Goal: Transaction & Acquisition: Purchase product/service

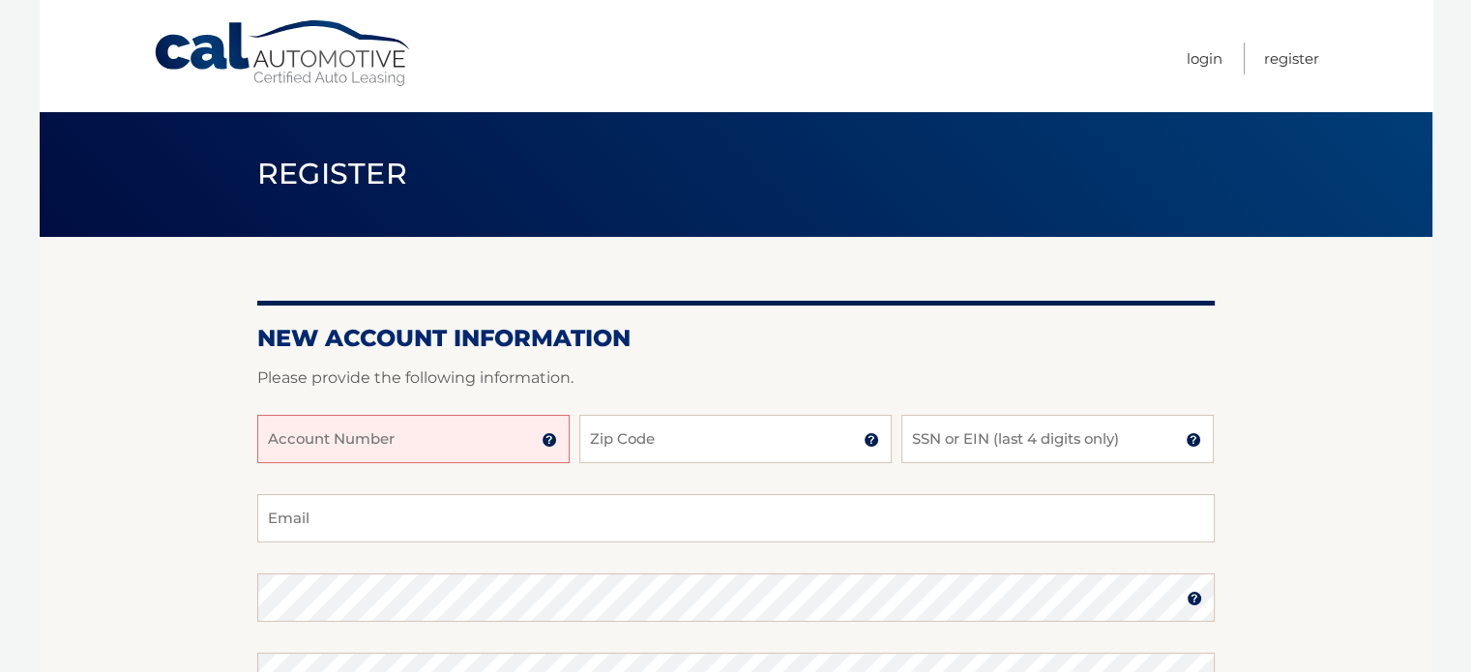
click at [433, 456] on input "Account Number" at bounding box center [413, 439] width 312 height 48
type input "44455971415"
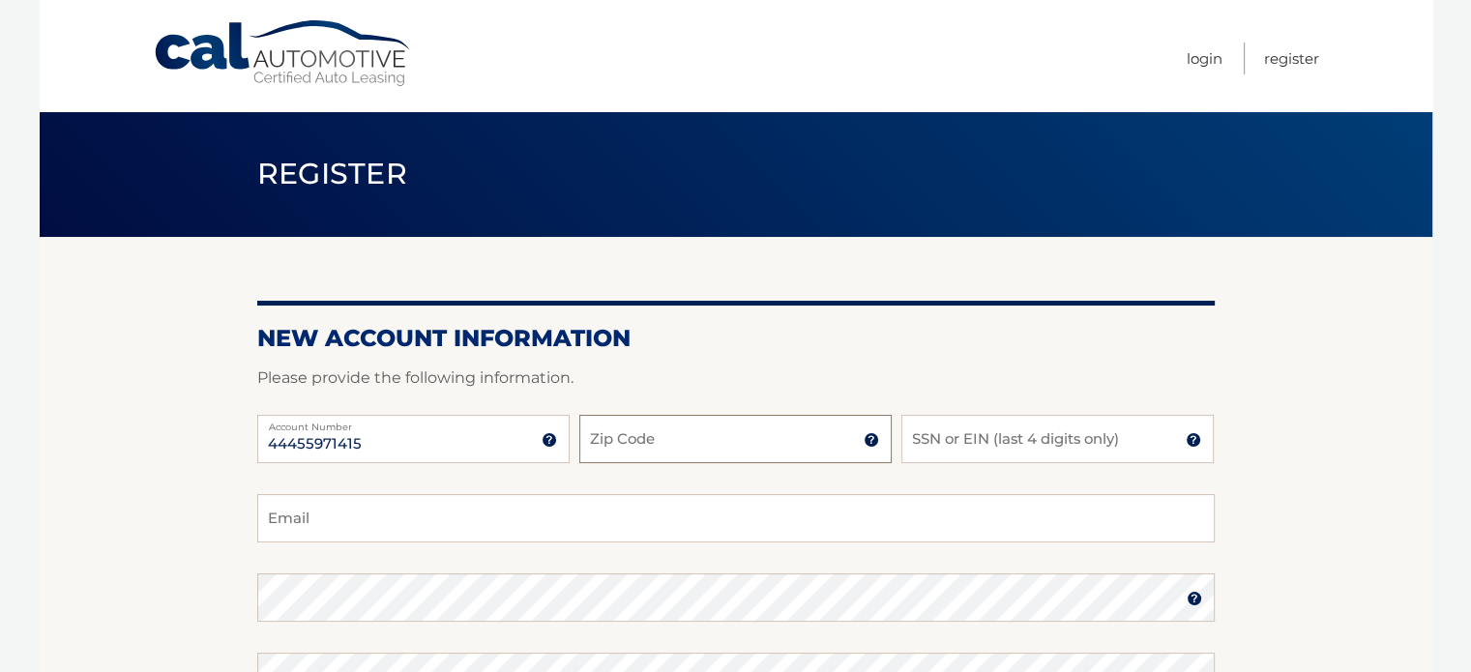
click at [675, 447] on input "Zip Code" at bounding box center [735, 439] width 312 height 48
type input "14526"
click at [1028, 444] on input "SSN or EIN (last 4 digits only)" at bounding box center [1057, 439] width 312 height 48
type input "0"
type input "0465"
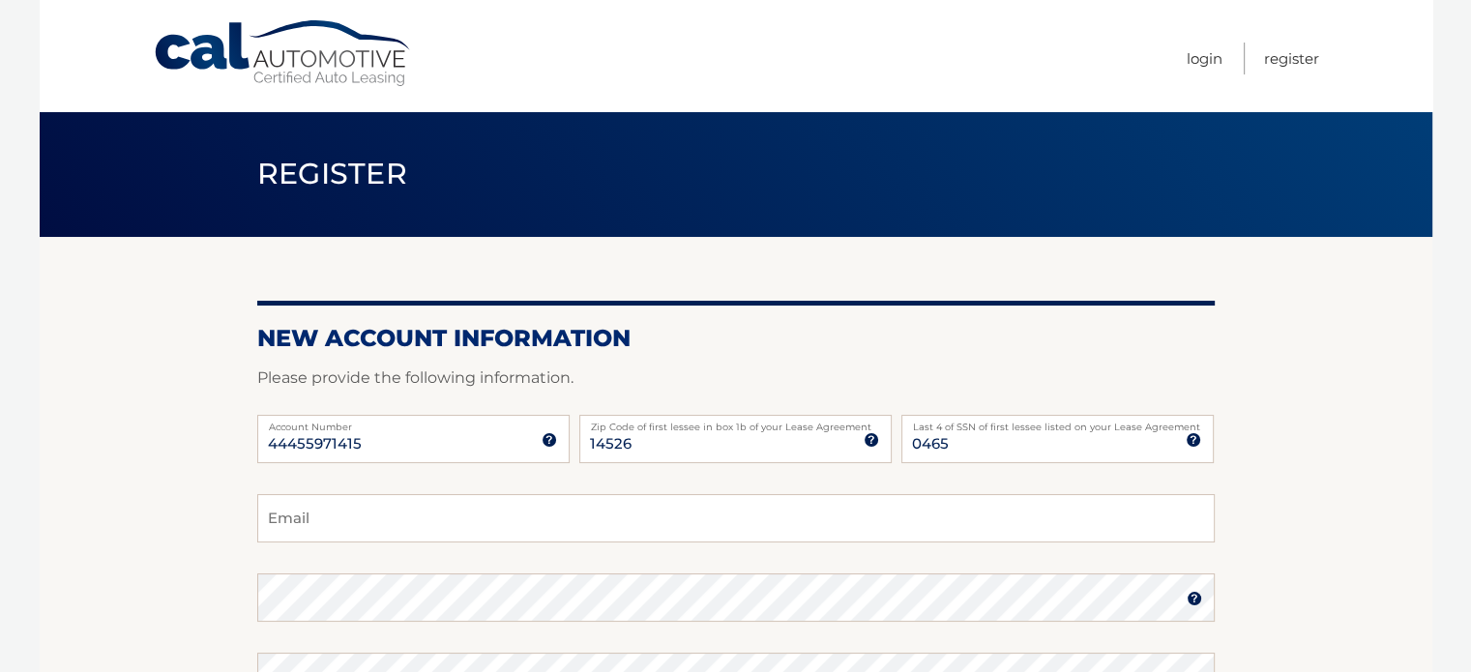
click at [1265, 378] on section "New Account Information Please provide the following information. 44455971415 A…" at bounding box center [736, 614] width 1393 height 755
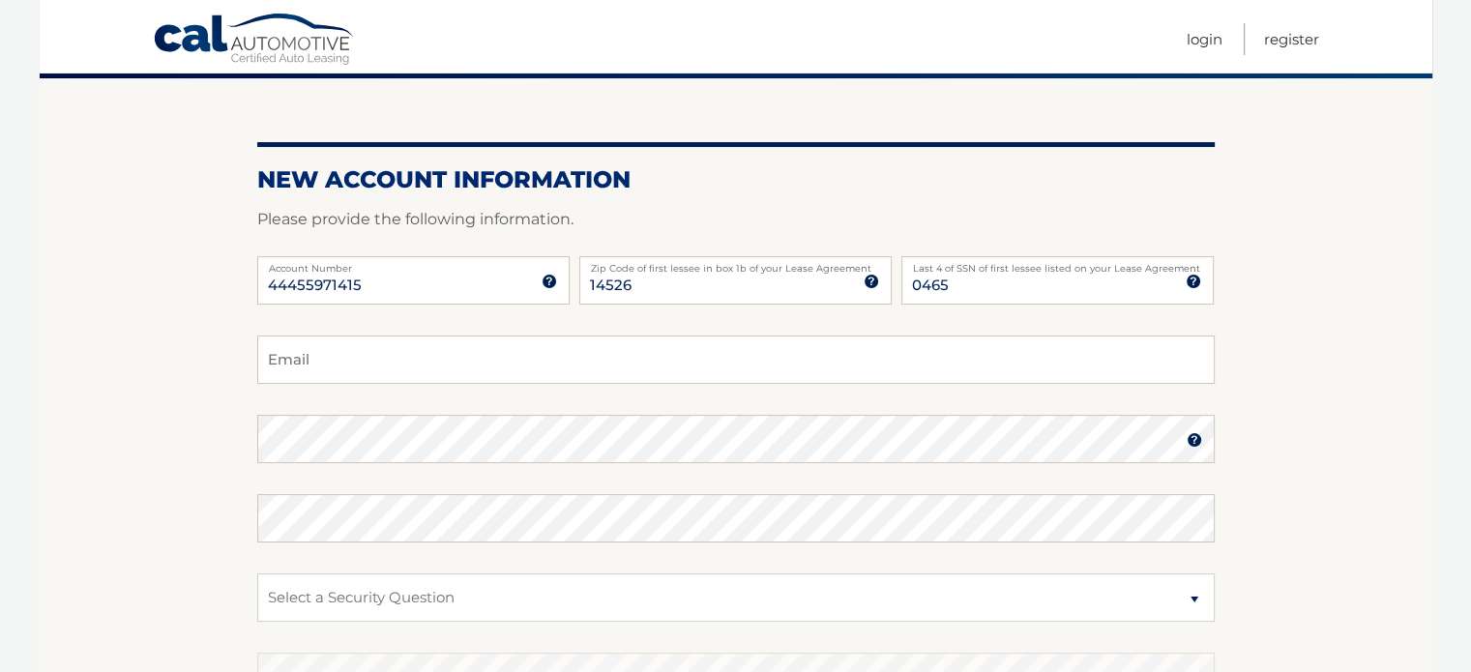
scroll to position [193, 0]
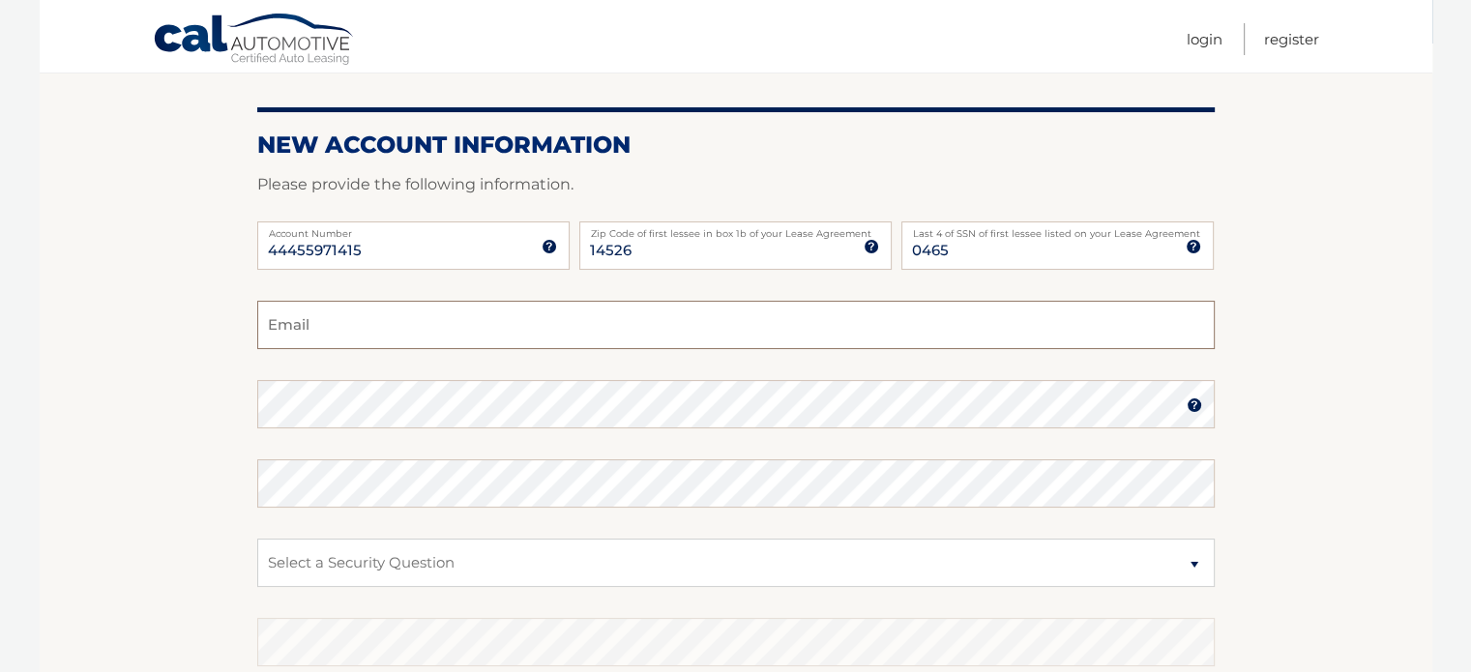
click at [371, 334] on input "Email" at bounding box center [736, 325] width 958 height 48
type input "millzlayne13@gmail.com"
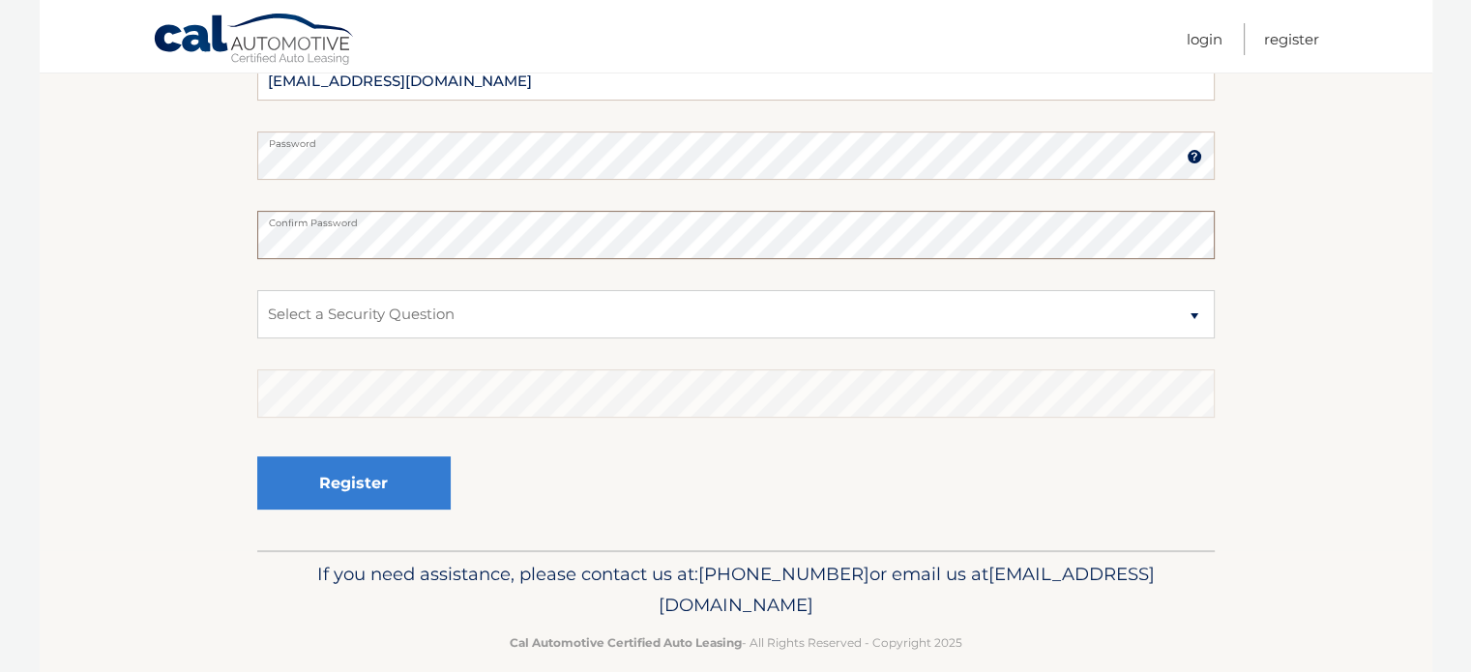
scroll to position [466, 0]
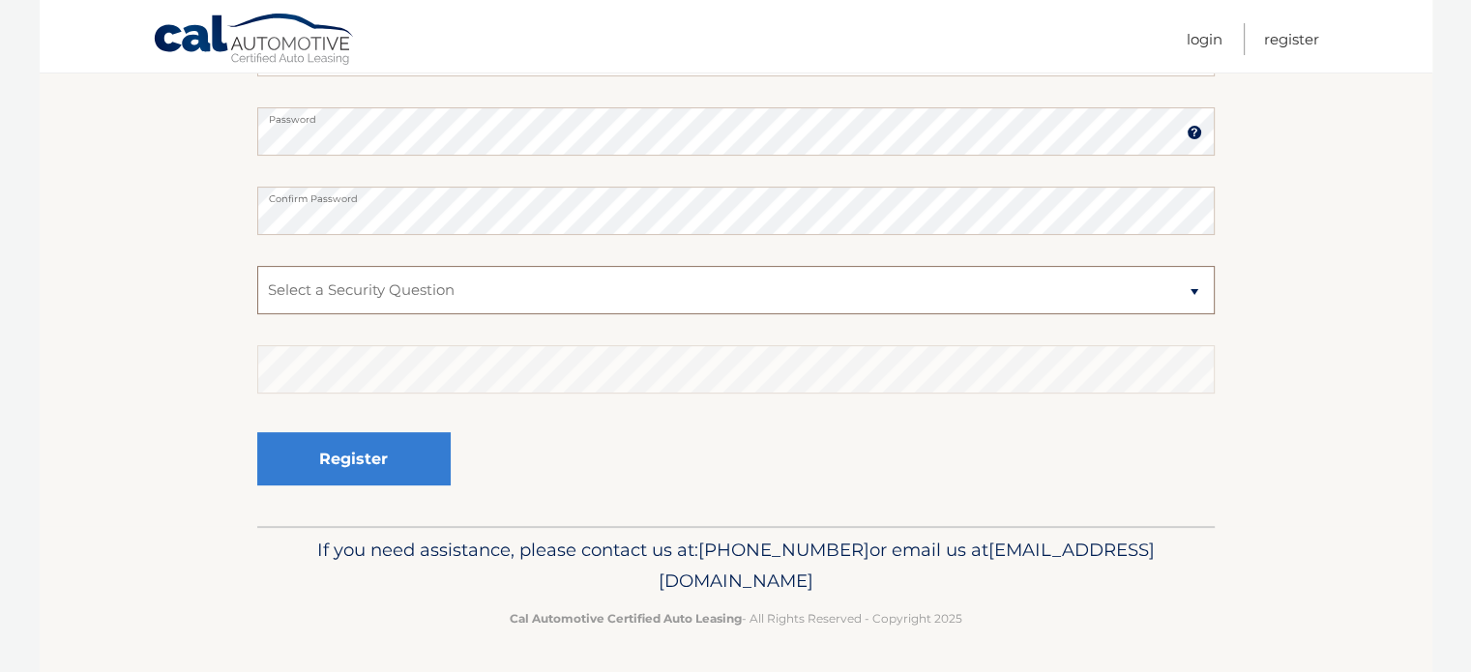
click at [445, 295] on select "Select a Security Question What was the name of your elementary school? What is…" at bounding box center [736, 290] width 958 height 48
select select "2"
click at [257, 266] on select "Select a Security Question What was the name of your elementary school? What is…" at bounding box center [736, 290] width 958 height 48
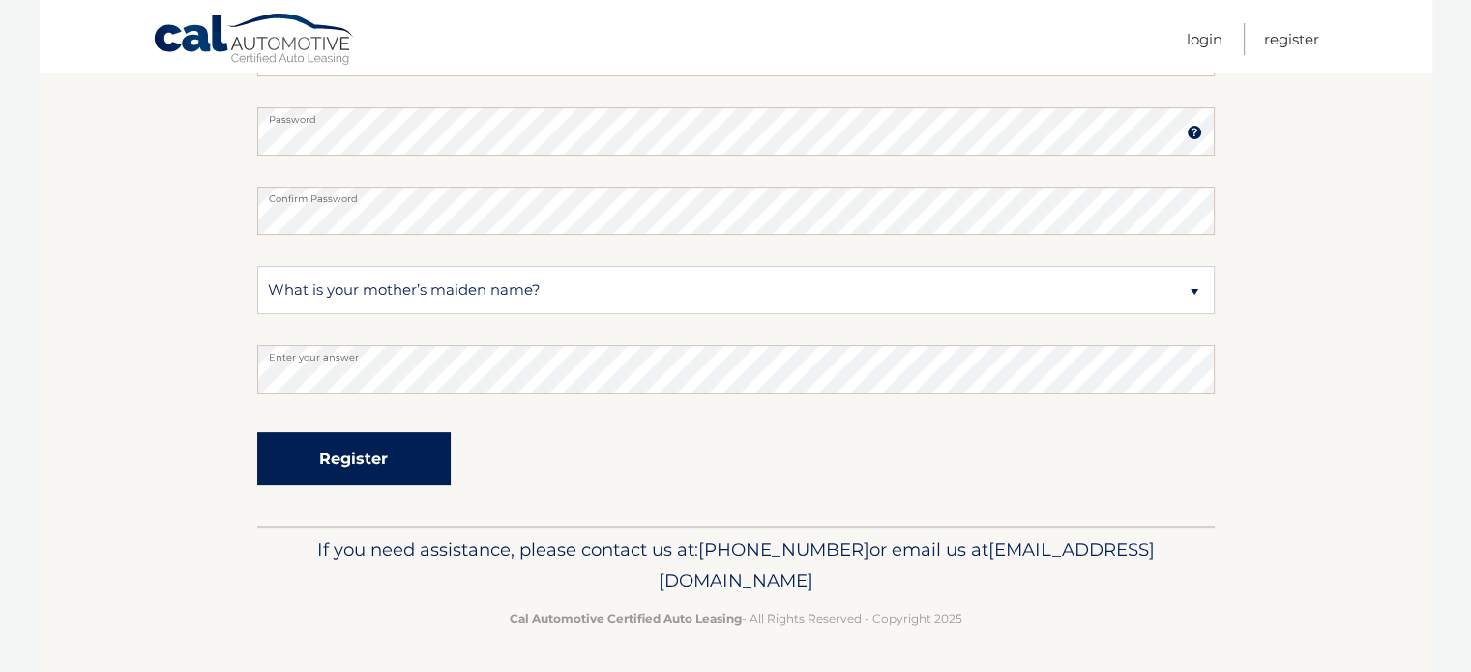
click at [408, 447] on button "Register" at bounding box center [353, 458] width 193 height 53
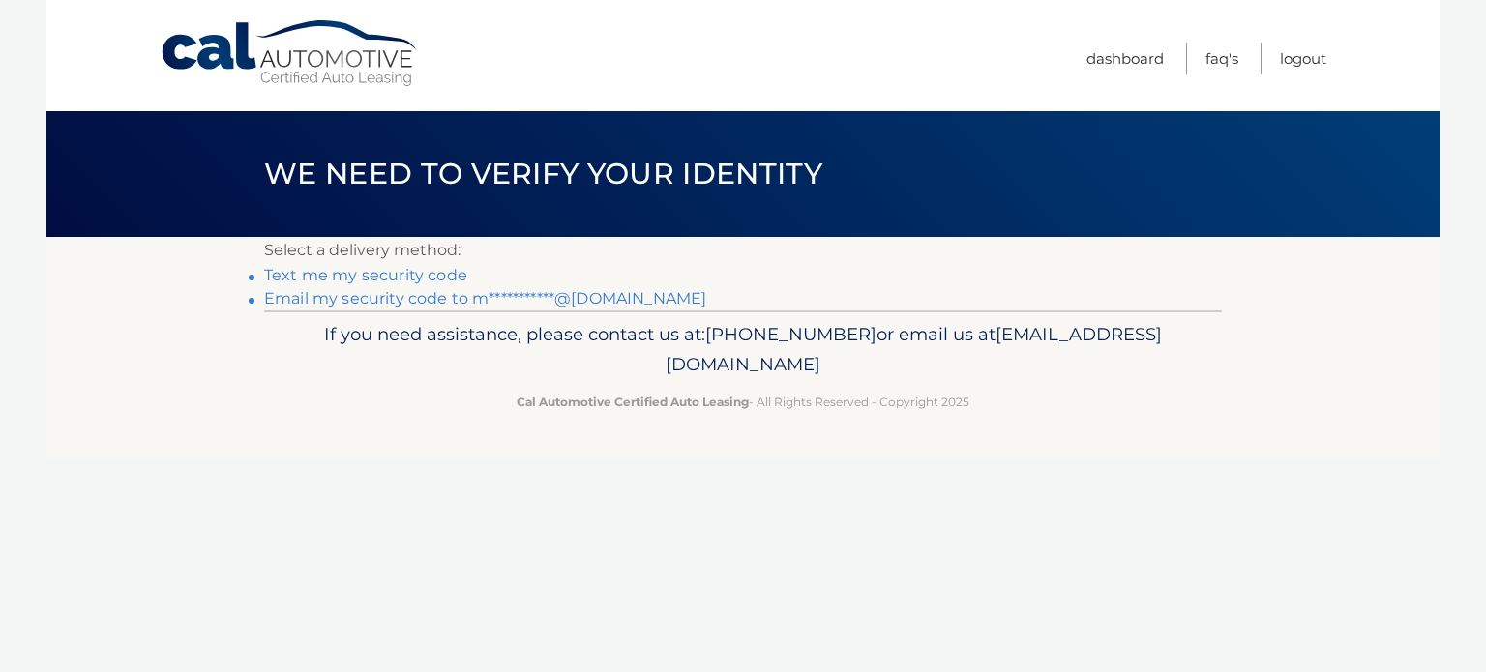
click at [391, 275] on link "Text me my security code" at bounding box center [365, 275] width 203 height 18
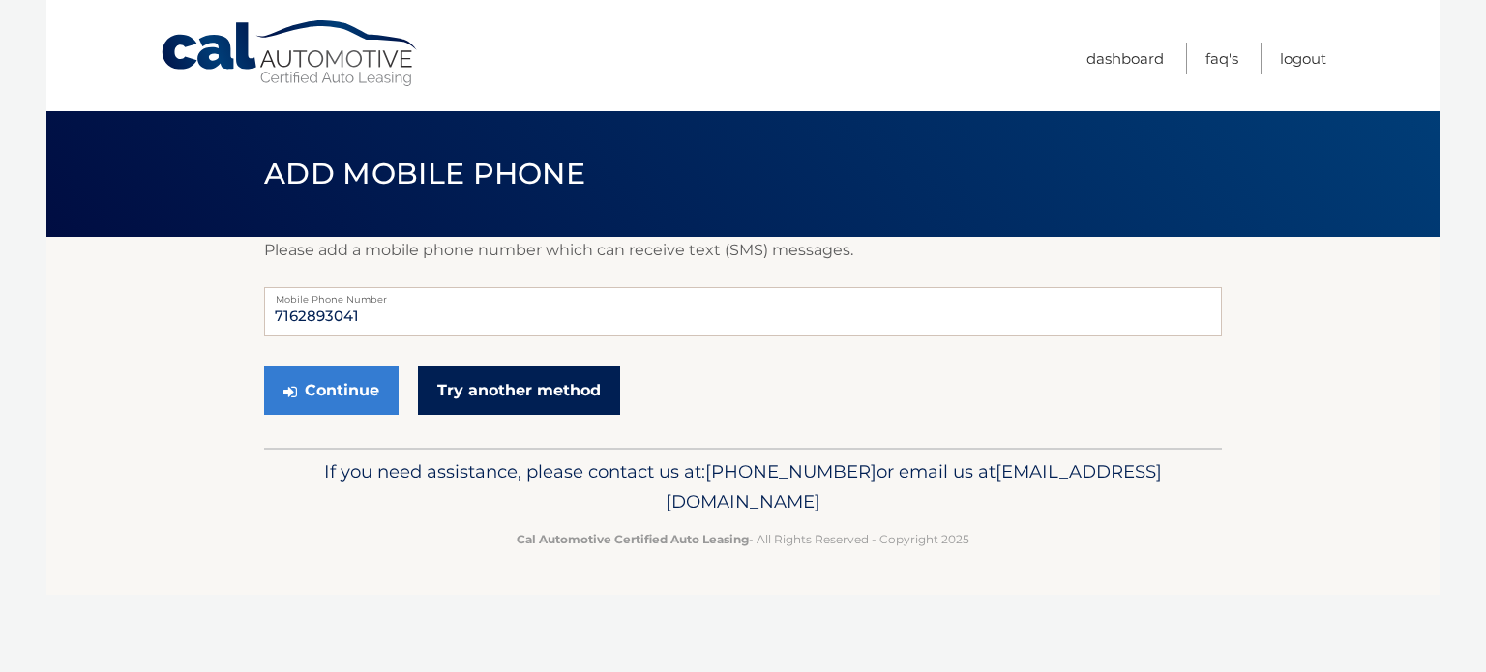
click at [513, 383] on link "Try another method" at bounding box center [519, 391] width 202 height 48
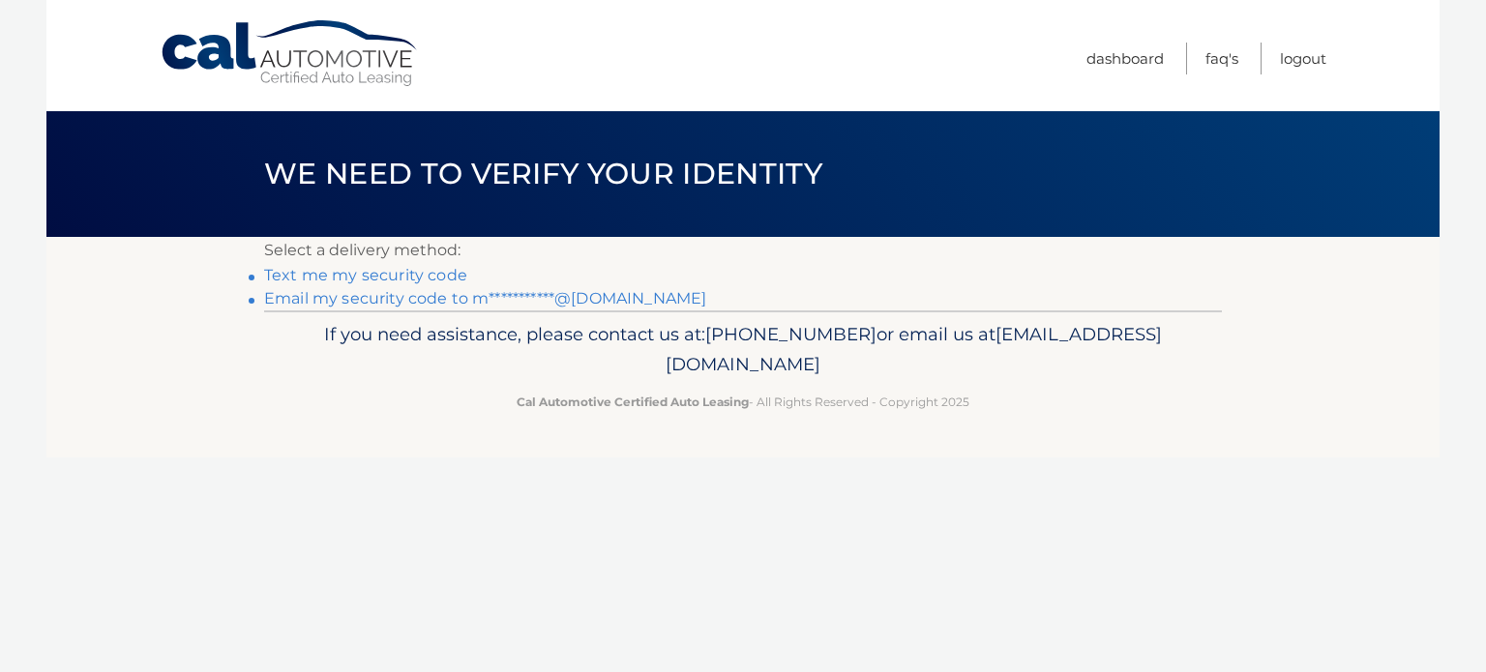
click at [429, 278] on link "Text me my security code" at bounding box center [365, 275] width 203 height 18
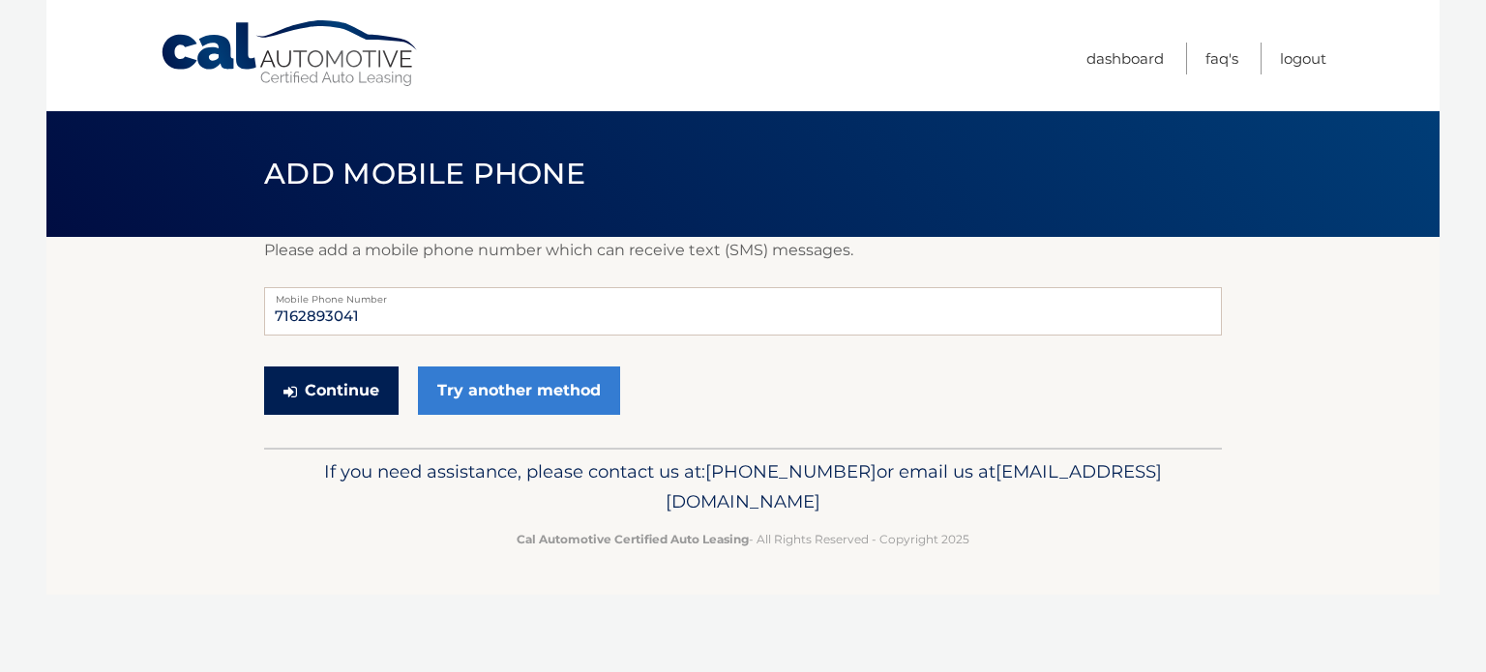
click at [345, 383] on button "Continue" at bounding box center [331, 391] width 134 height 48
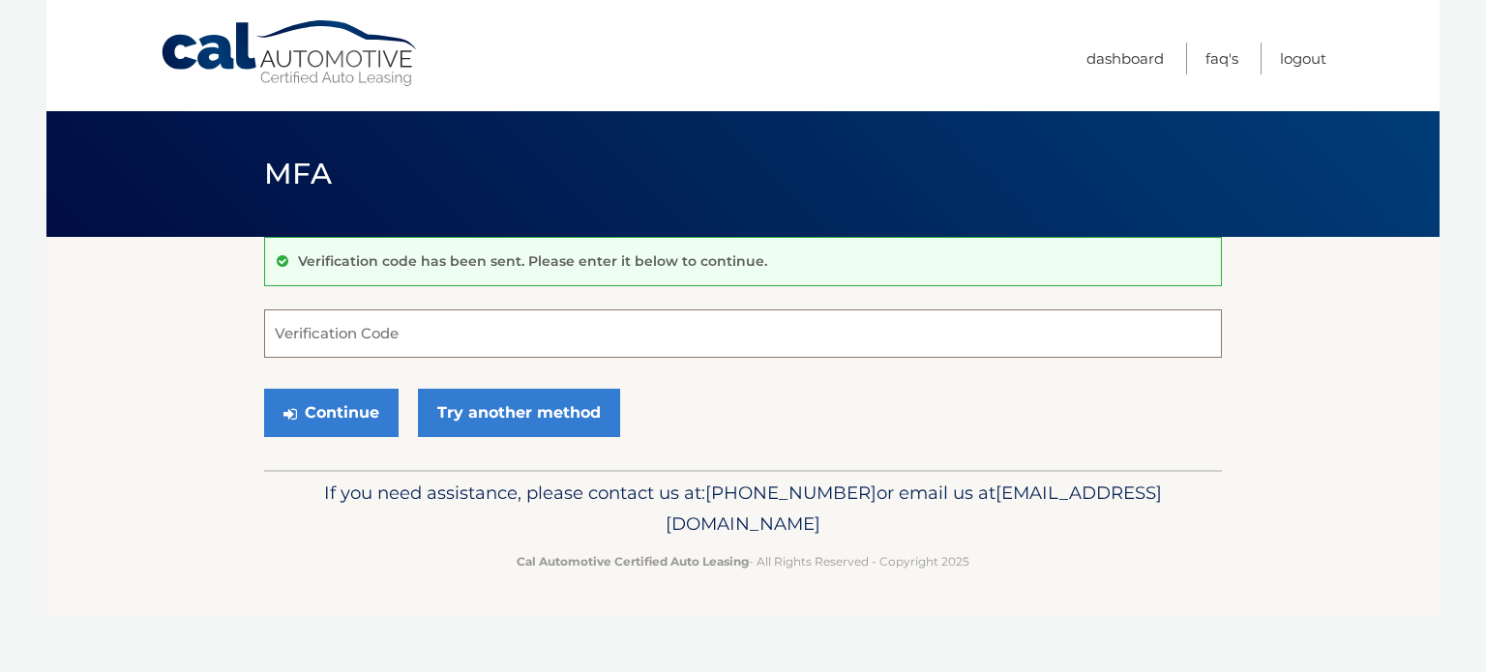
click at [359, 321] on input "Verification Code" at bounding box center [743, 334] width 958 height 48
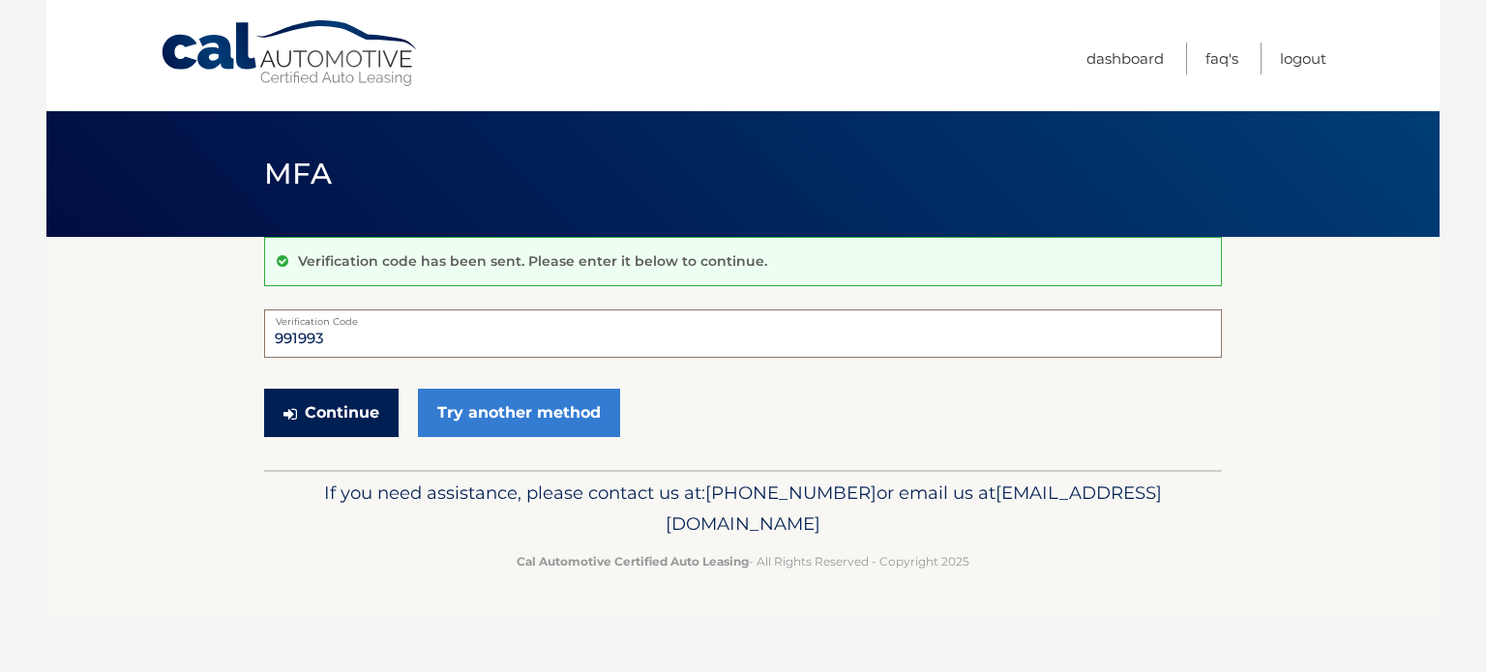
type input "991993"
click at [328, 406] on button "Continue" at bounding box center [331, 413] width 134 height 48
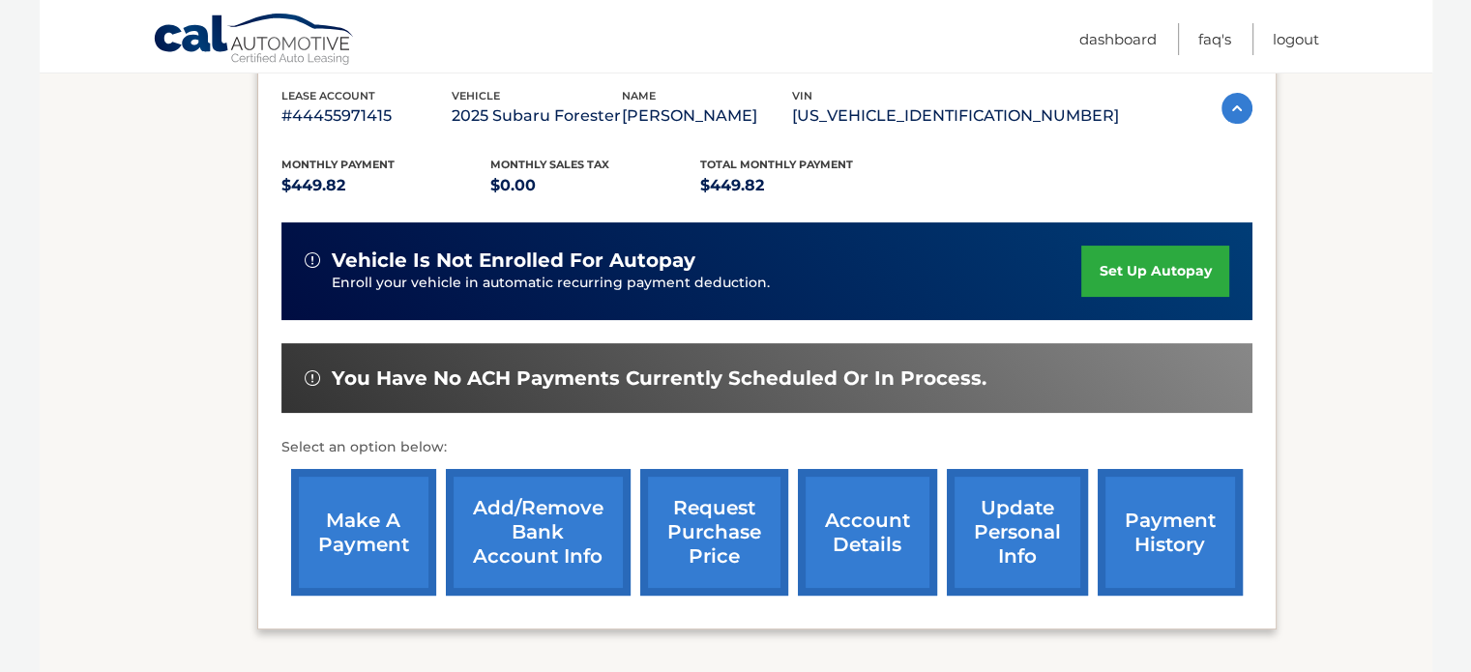
scroll to position [387, 0]
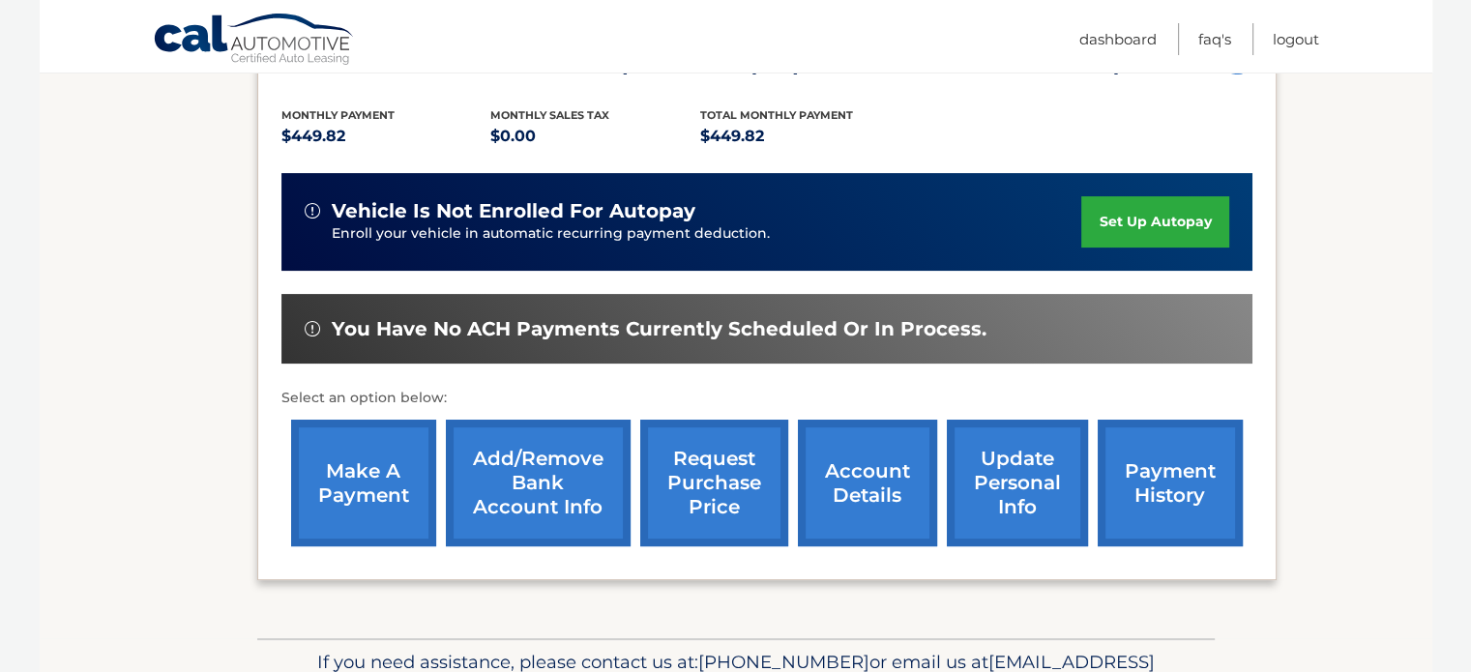
click at [361, 459] on link "make a payment" at bounding box center [363, 483] width 145 height 127
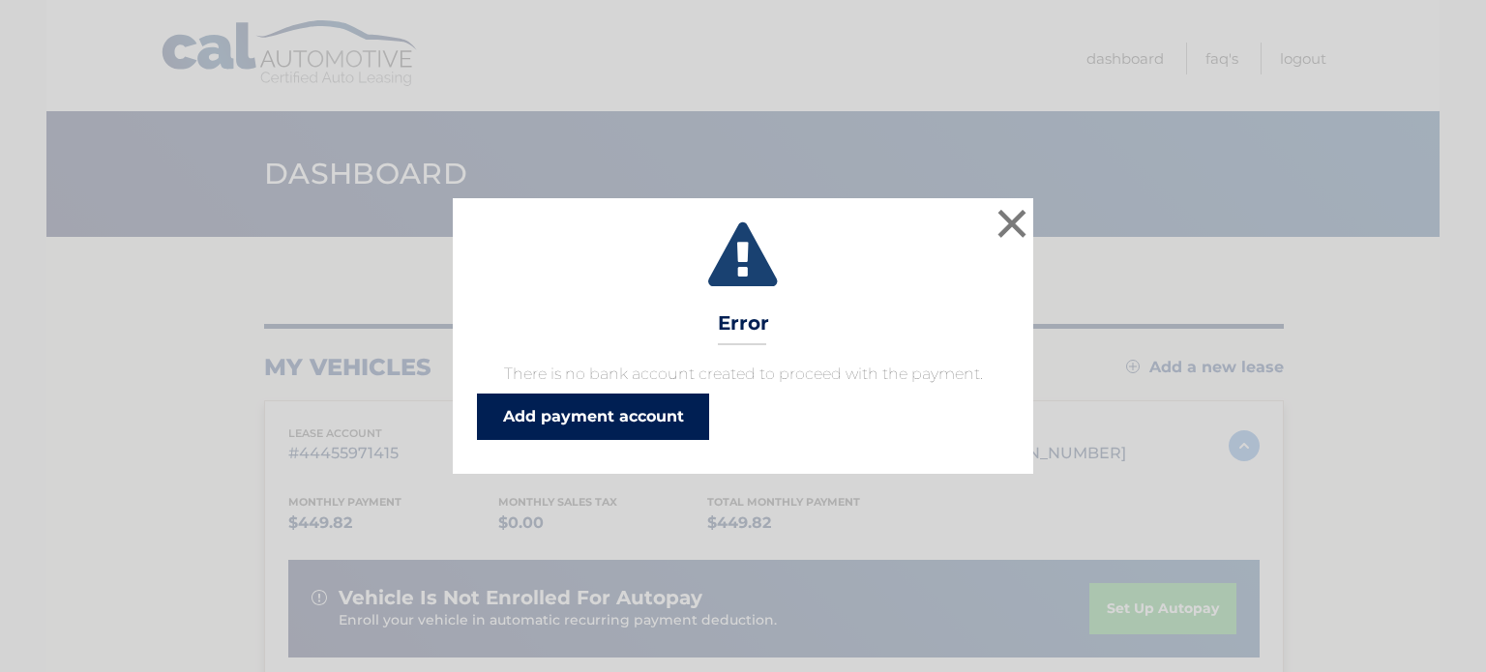
click at [647, 409] on link "Add payment account" at bounding box center [593, 417] width 232 height 46
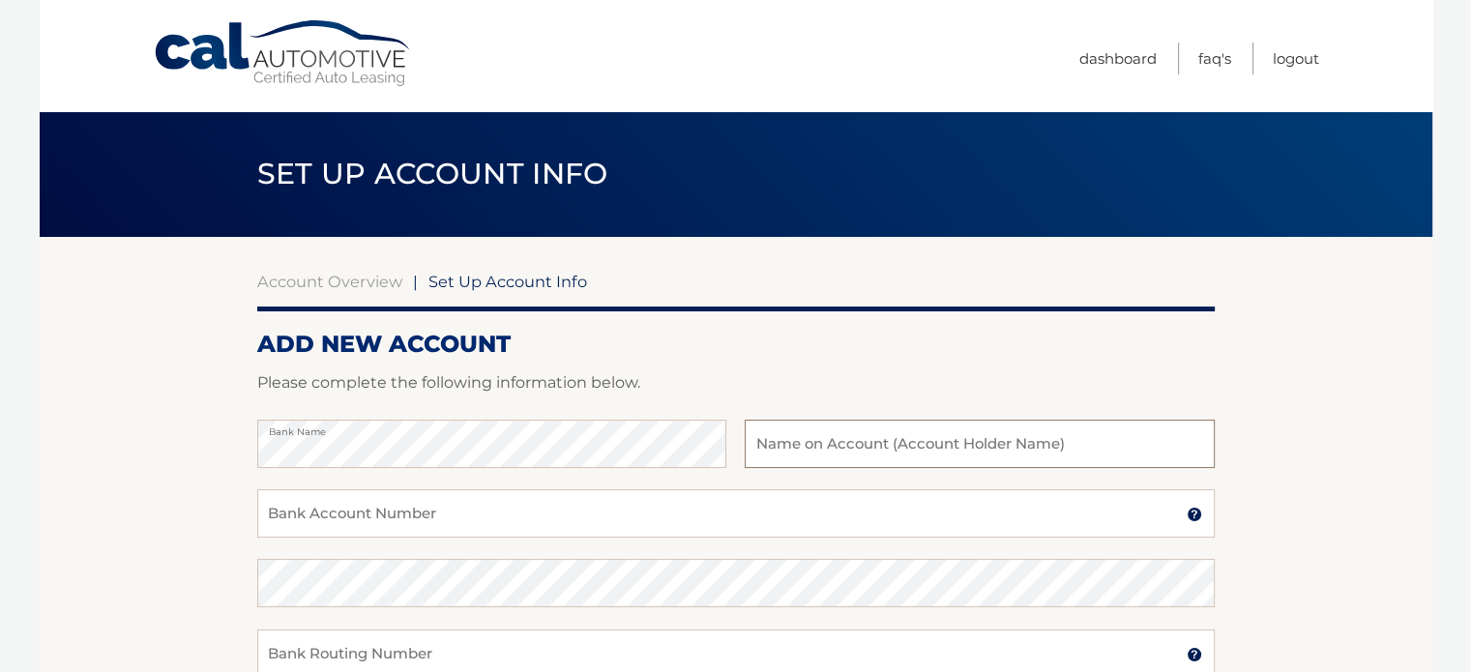
click at [882, 442] on input "text" at bounding box center [979, 444] width 469 height 48
click at [679, 438] on div "Bank Name MICHAEL Marrone Name on Bank Account Holder" at bounding box center [736, 455] width 958 height 70
type input "Michael Marrone"
click at [439, 514] on input "Bank Account Number" at bounding box center [736, 513] width 958 height 48
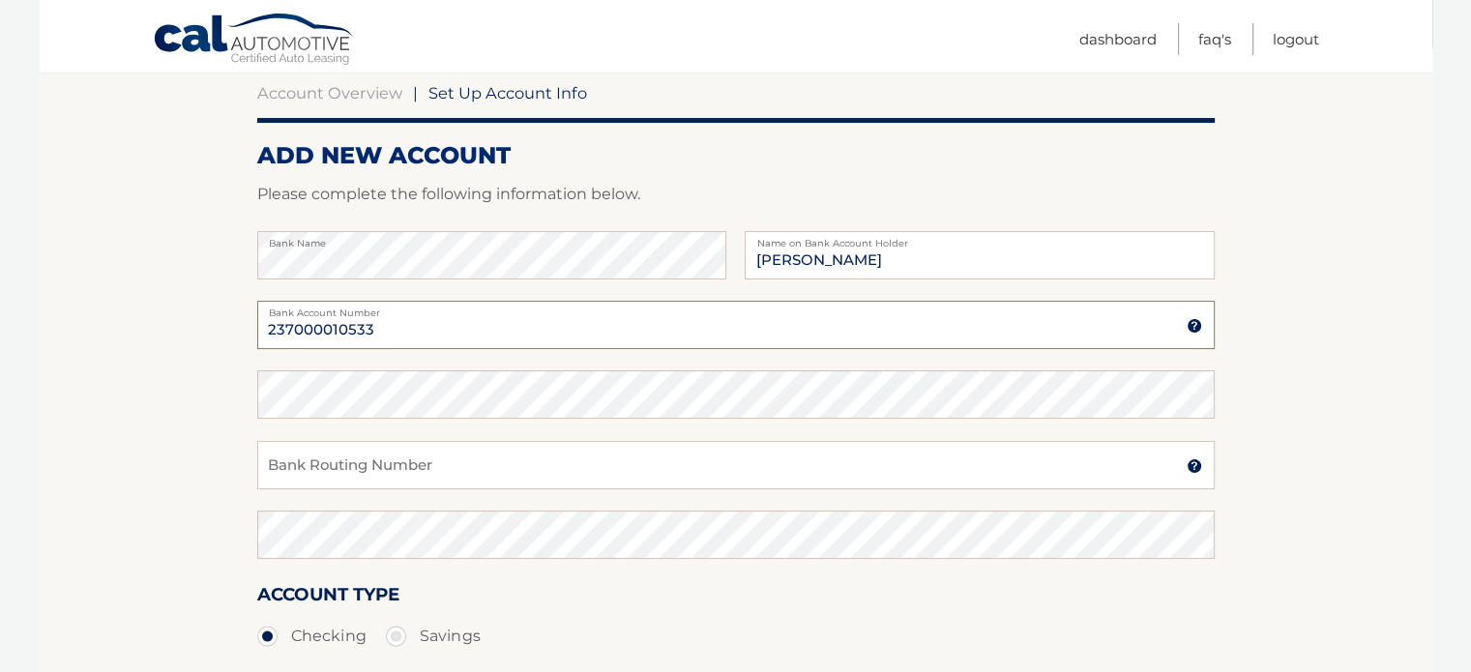
scroll to position [193, 0]
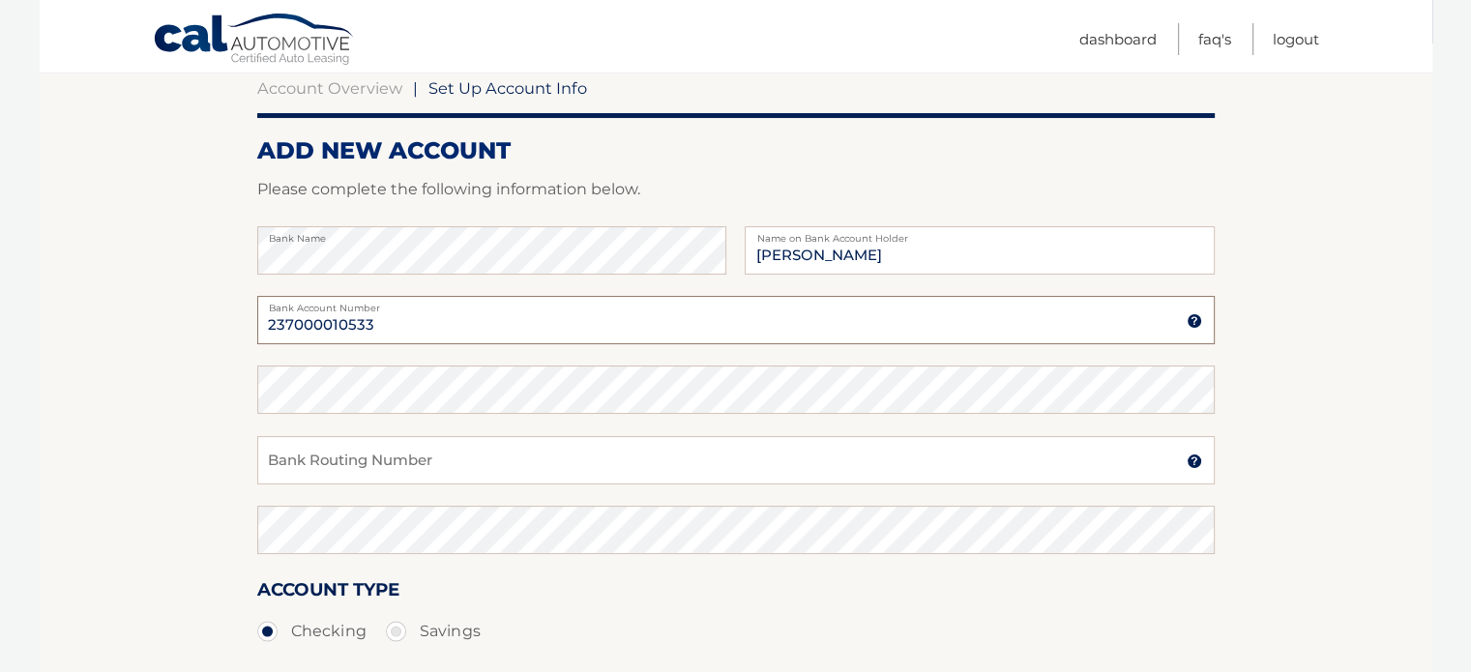
type input "237000010533"
click at [399, 469] on input "Bank Routing Number" at bounding box center [736, 460] width 958 height 48
type input "0"
type input "053000196"
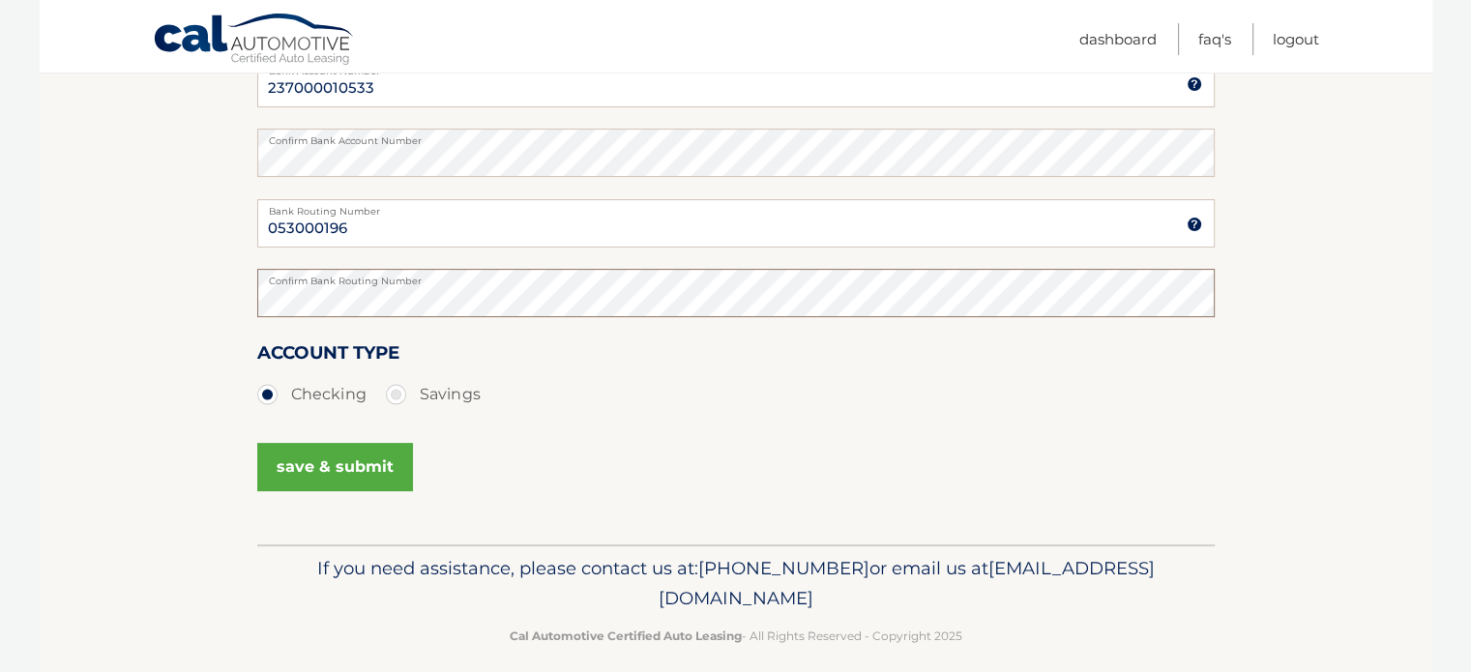
scroll to position [449, 0]
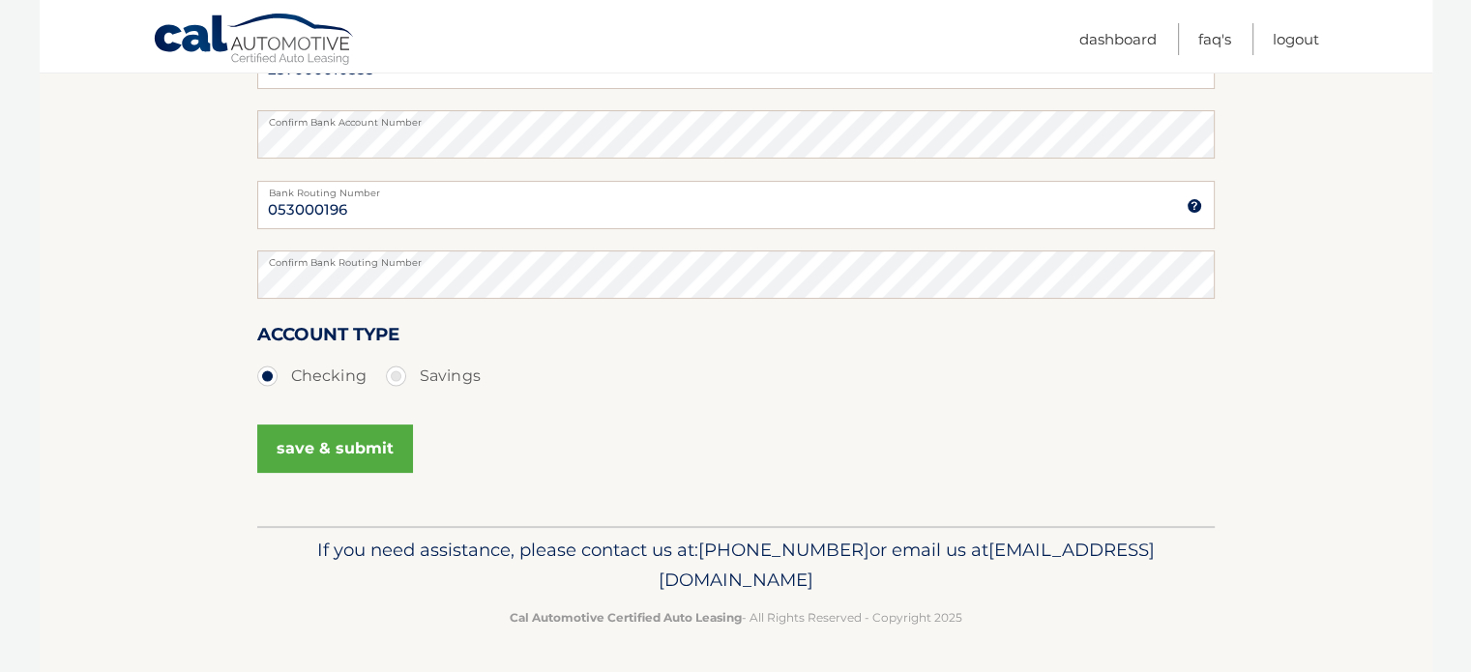
click at [362, 450] on button "save & submit" at bounding box center [335, 449] width 156 height 48
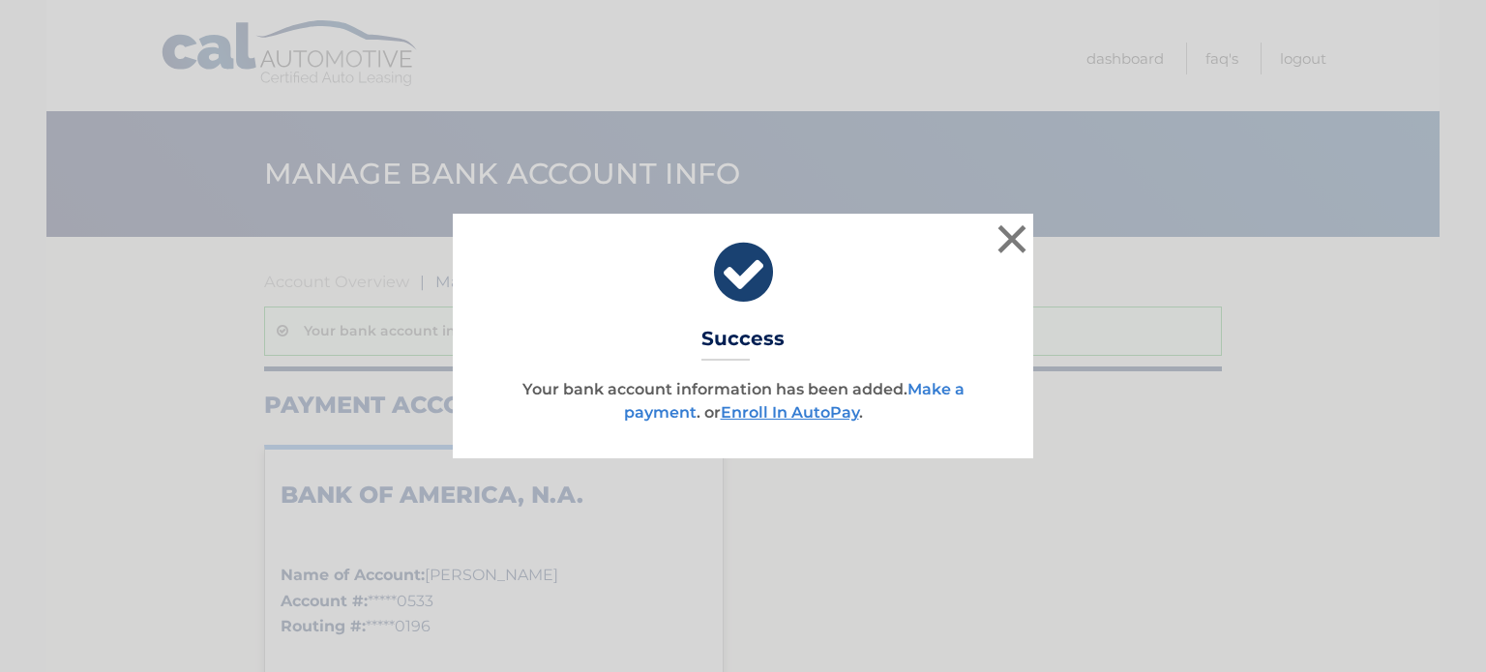
click at [921, 391] on link "Make a payment" at bounding box center [794, 401] width 340 height 42
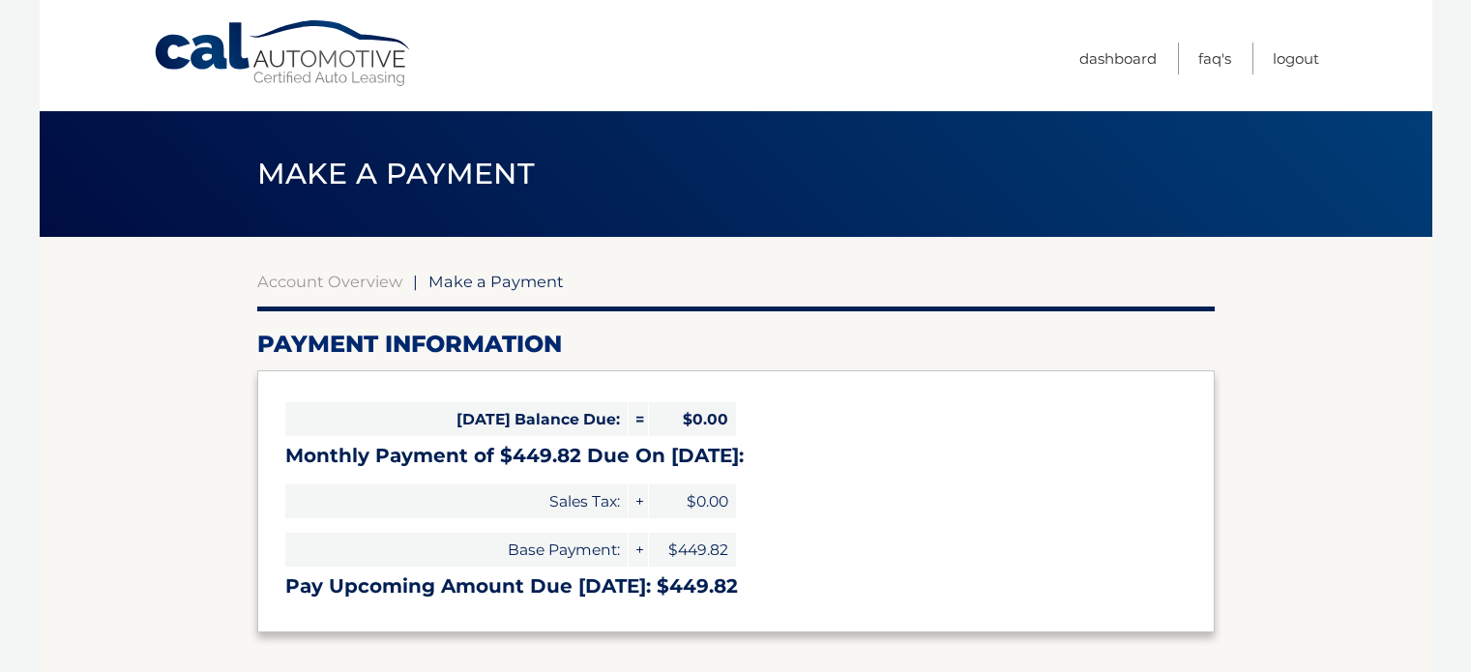
select select "MWExMmZmNDgtNzRiYS00NjIxLWFhMGQtZTZiMTMxM2UxNjFm"
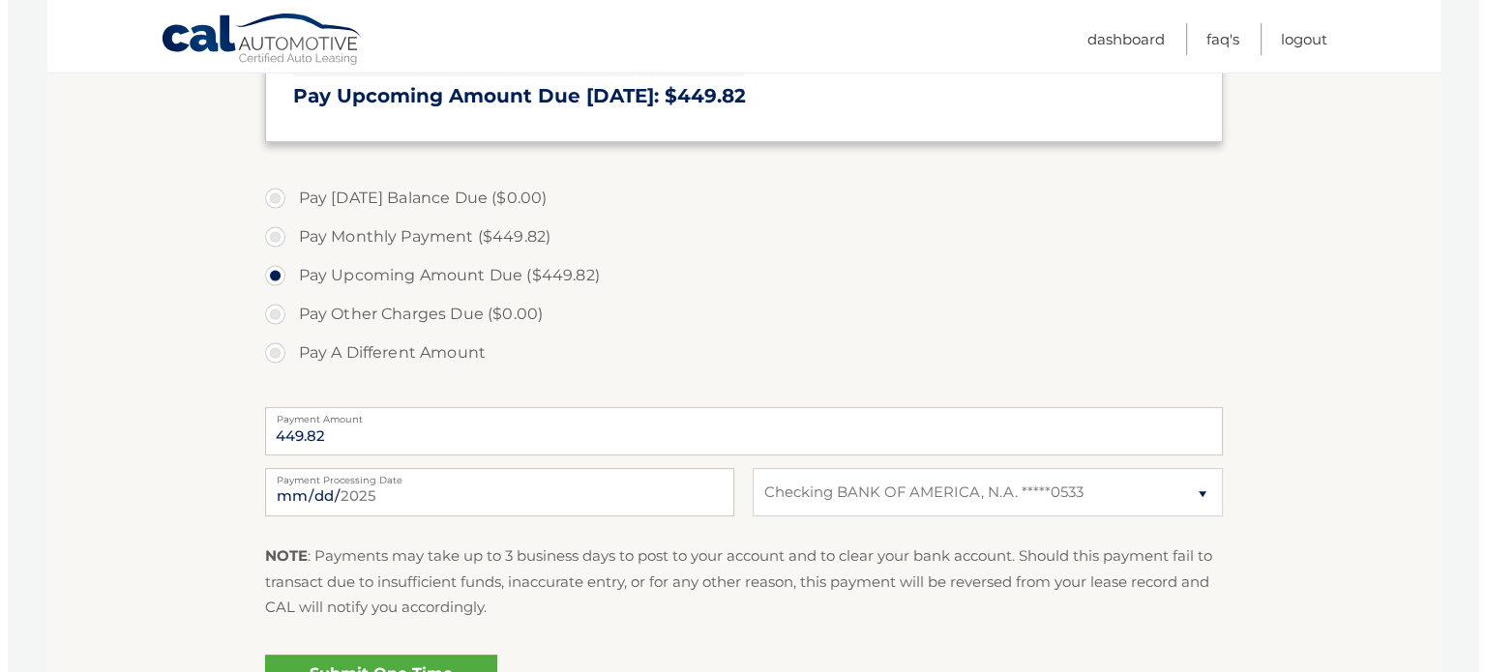
scroll to position [580, 0]
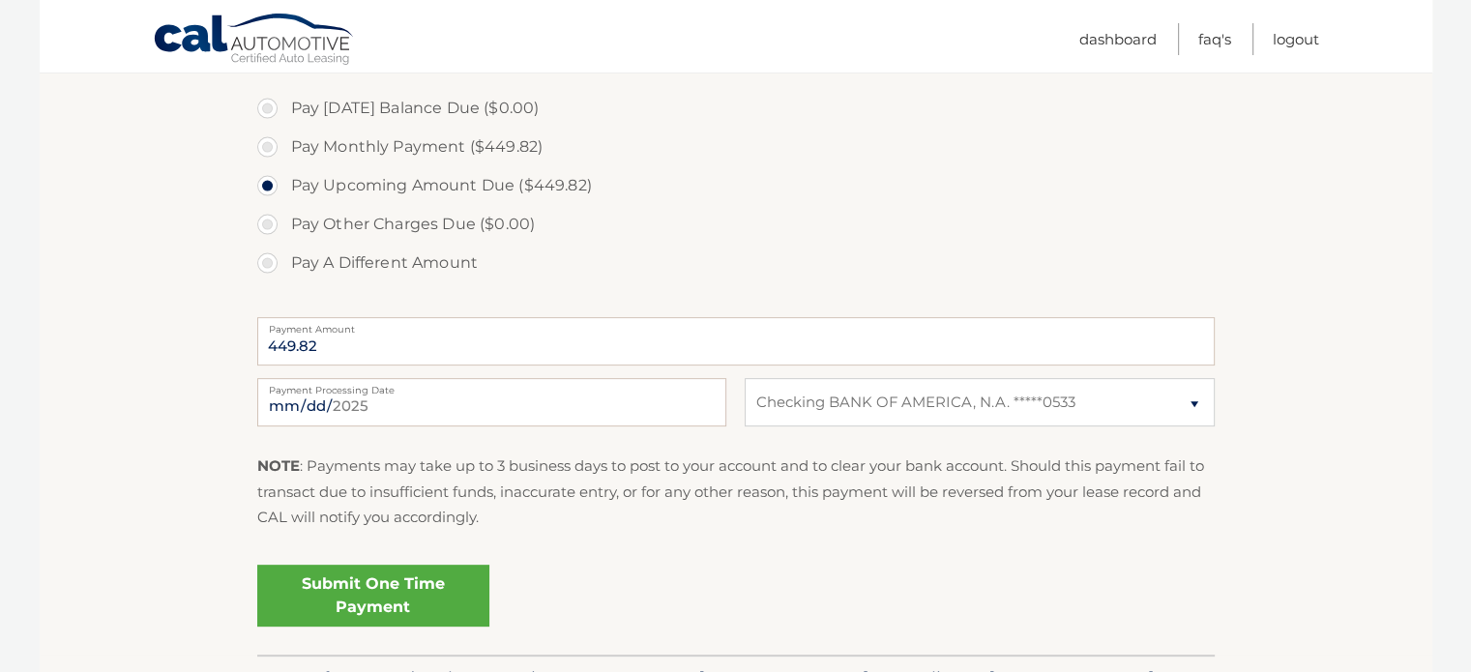
click at [371, 587] on link "Submit One Time Payment" at bounding box center [373, 596] width 232 height 62
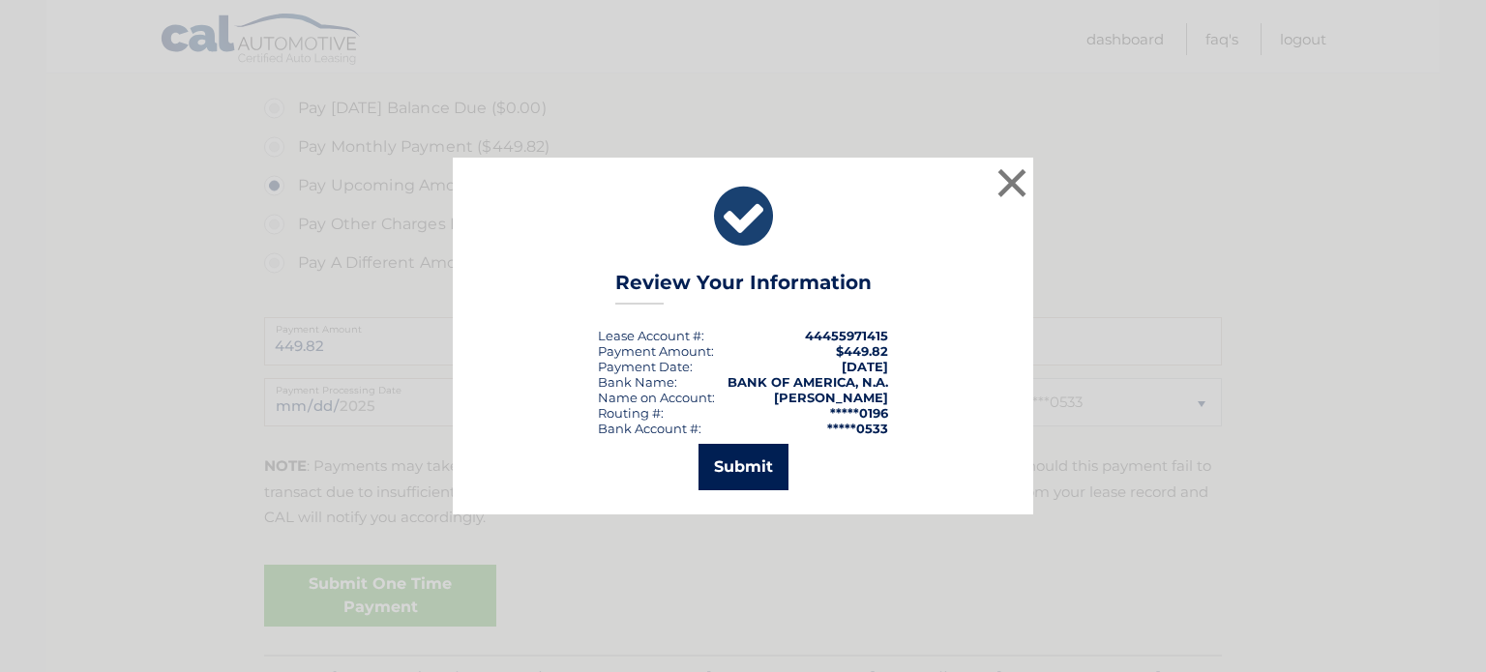
click at [727, 458] on button "Submit" at bounding box center [743, 467] width 90 height 46
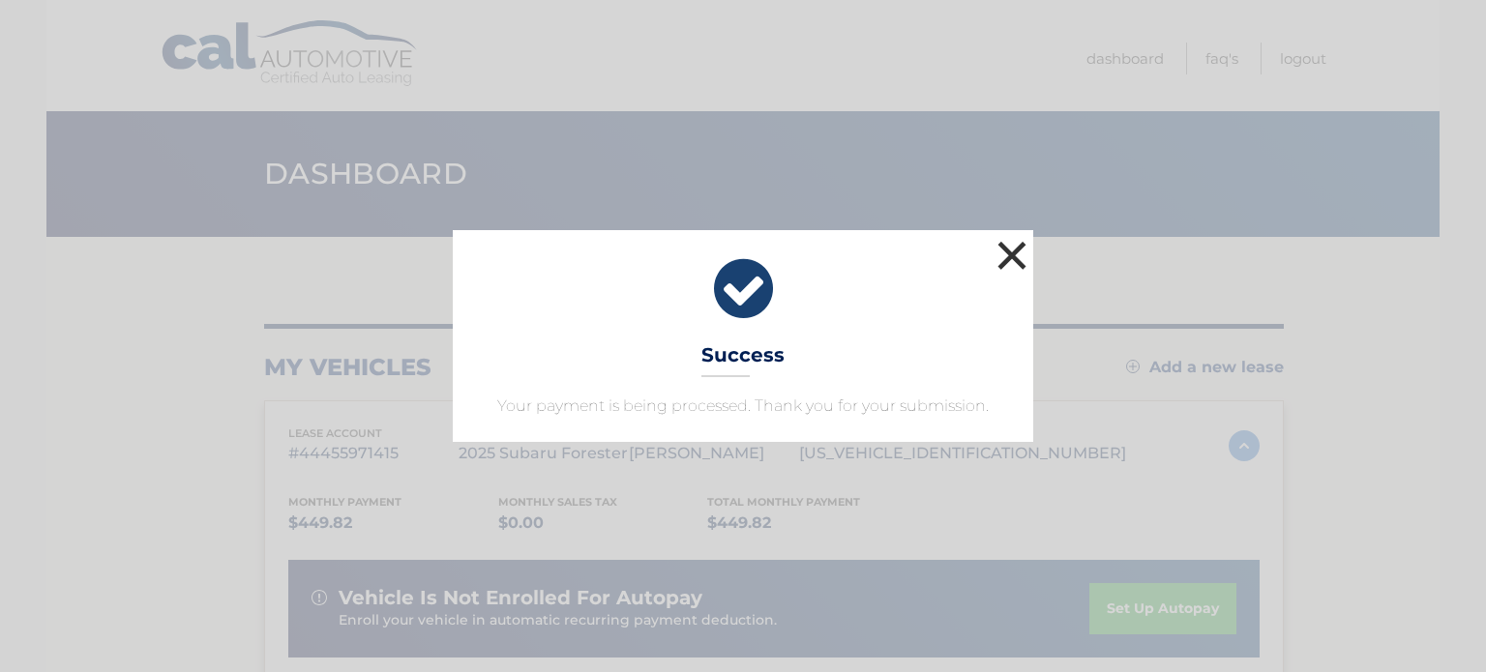
click at [1009, 251] on button "×" at bounding box center [1011, 255] width 39 height 39
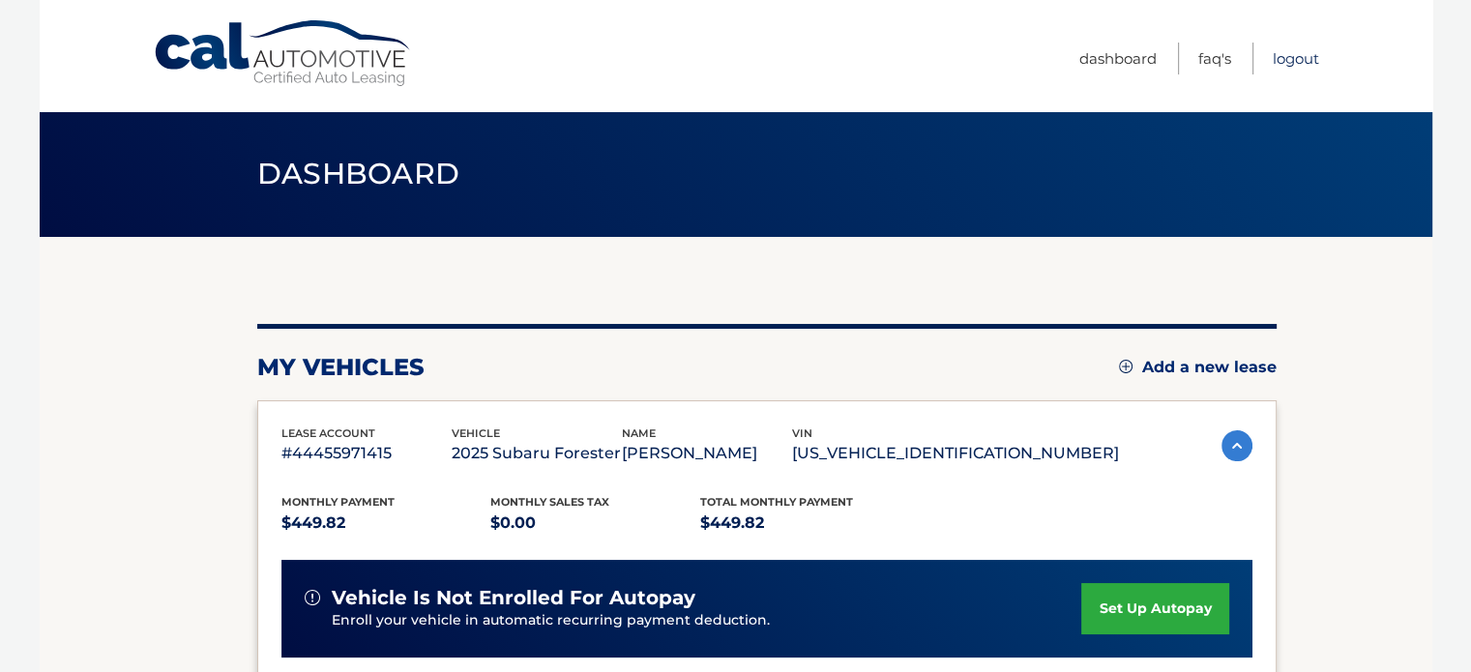
click at [1286, 58] on link "Logout" at bounding box center [1296, 59] width 46 height 32
